Goal: Task Accomplishment & Management: Manage account settings

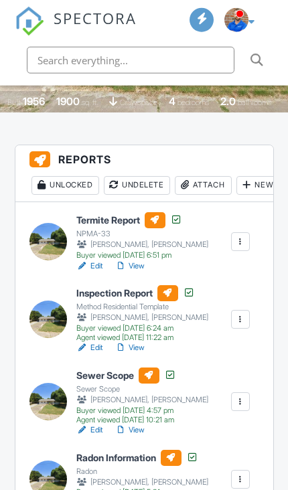
scroll to position [311, 0]
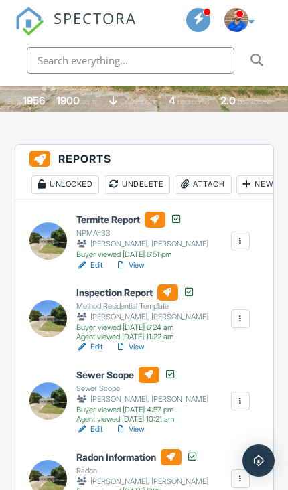
click at [218, 185] on div "Attach" at bounding box center [203, 184] width 57 height 19
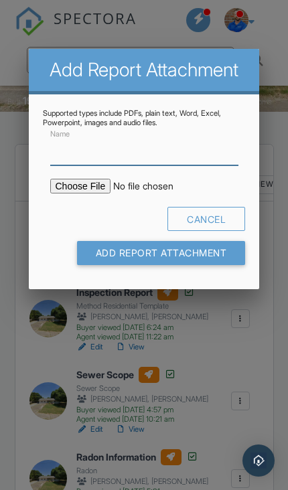
click at [155, 163] on input "Name" at bounding box center [144, 151] width 188 height 29
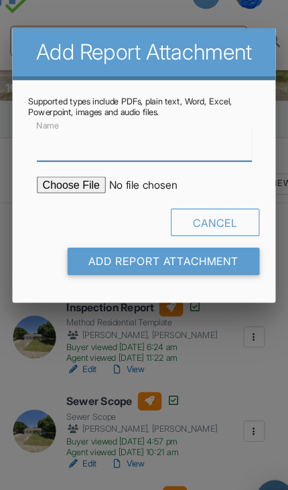
scroll to position [0, 0]
type input "Radon Report"
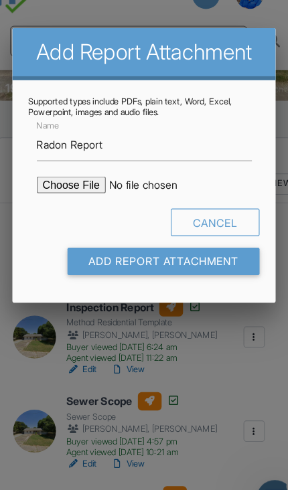
click at [56, 179] on input "file" at bounding box center [152, 186] width 205 height 15
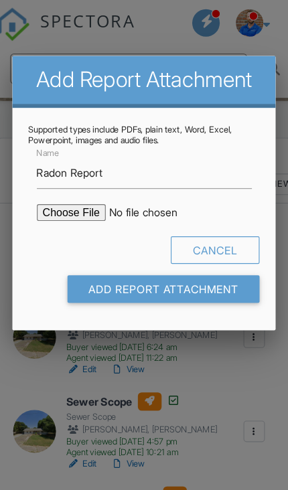
type input "C:\fakepath\Seminole Radon.pdf"
click at [183, 257] on input "Add Report Attachment" at bounding box center [161, 253] width 169 height 24
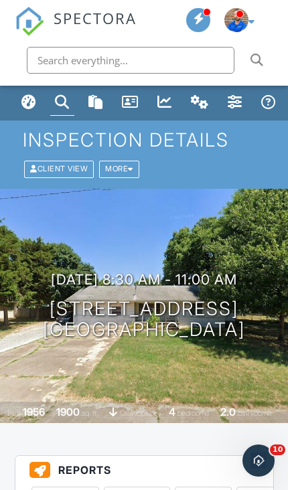
click at [26, 106] on div "Dashboard" at bounding box center [28, 101] width 15 height 15
